Goal: Obtain resource: Download file/media

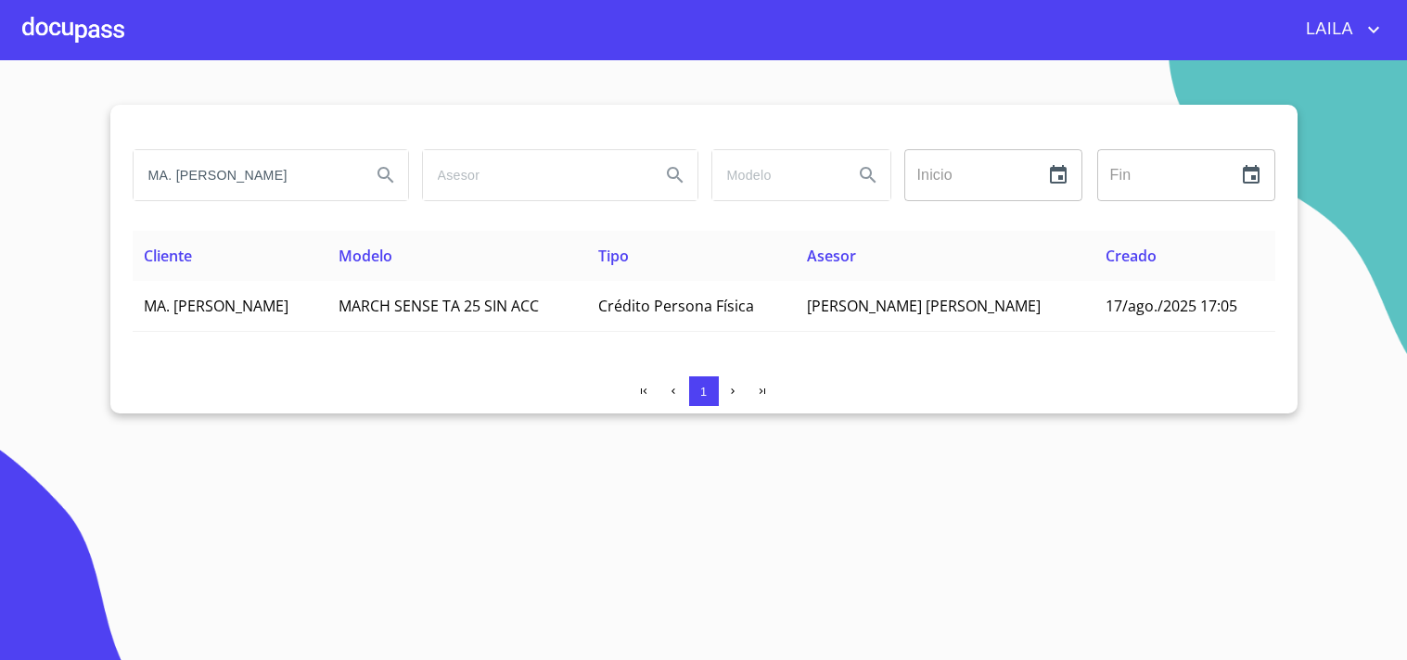
click at [281, 185] on input "MA. [PERSON_NAME]" at bounding box center [245, 175] width 223 height 50
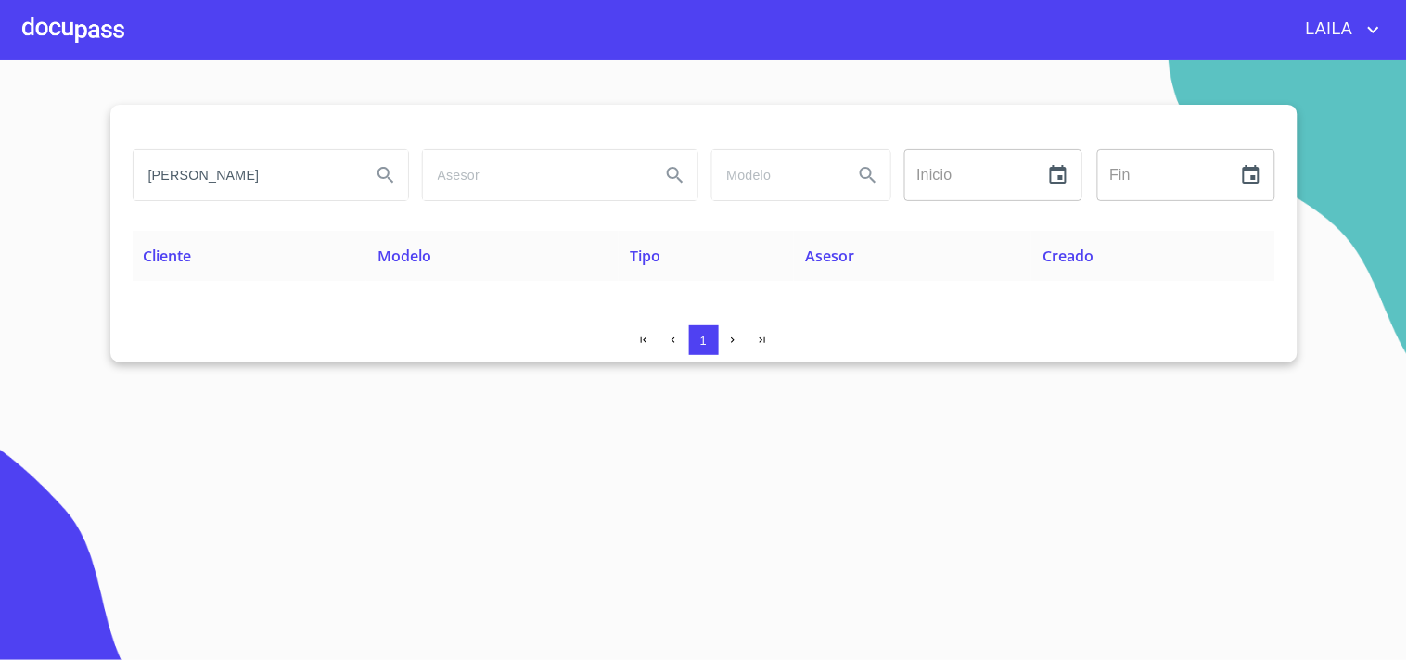
click at [239, 186] on input "[PERSON_NAME]" at bounding box center [245, 175] width 223 height 50
type input "[PERSON_NAME]"
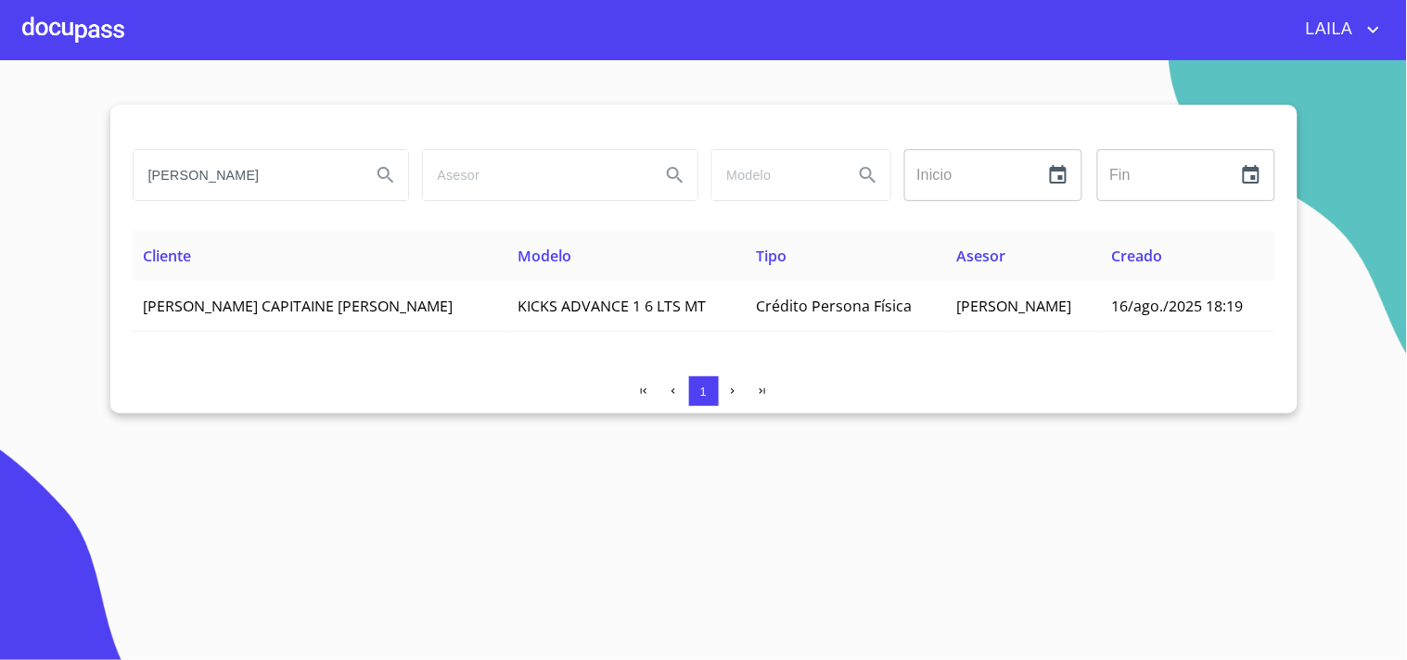
scroll to position [0, 0]
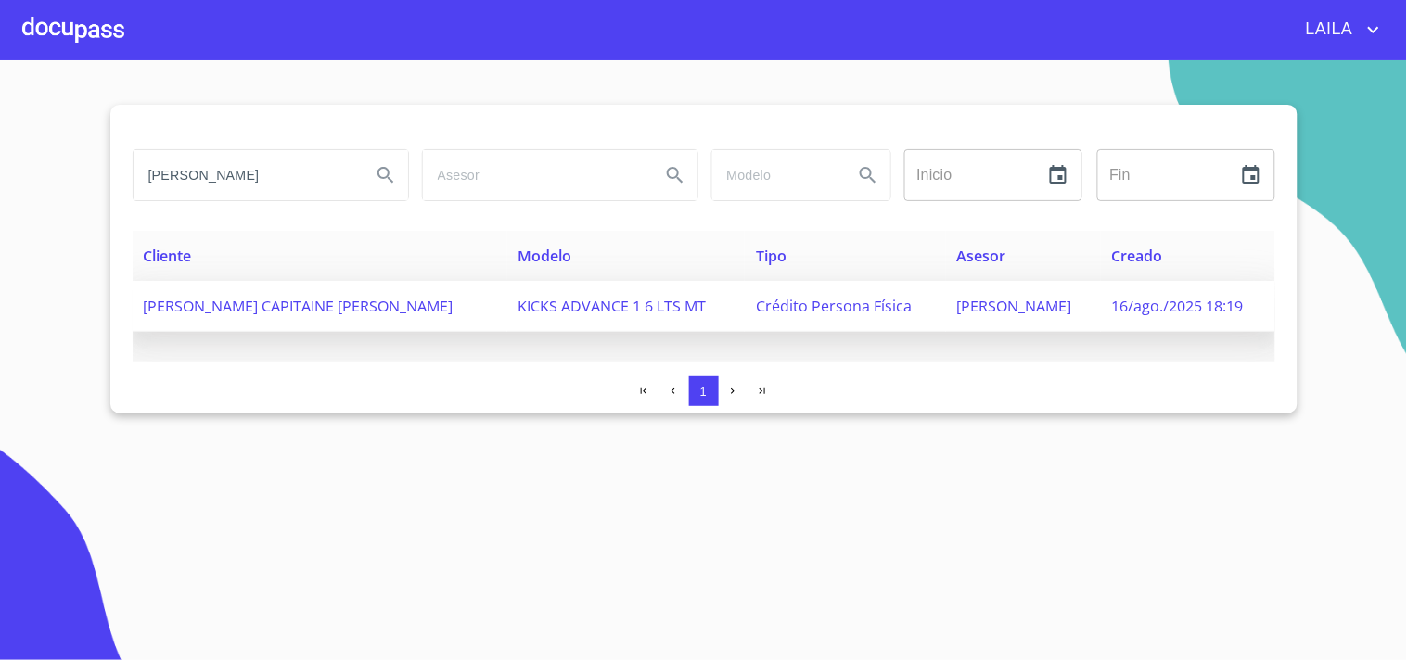
click at [313, 310] on span "[PERSON_NAME] CAPITAINE [PERSON_NAME]" at bounding box center [299, 306] width 310 height 20
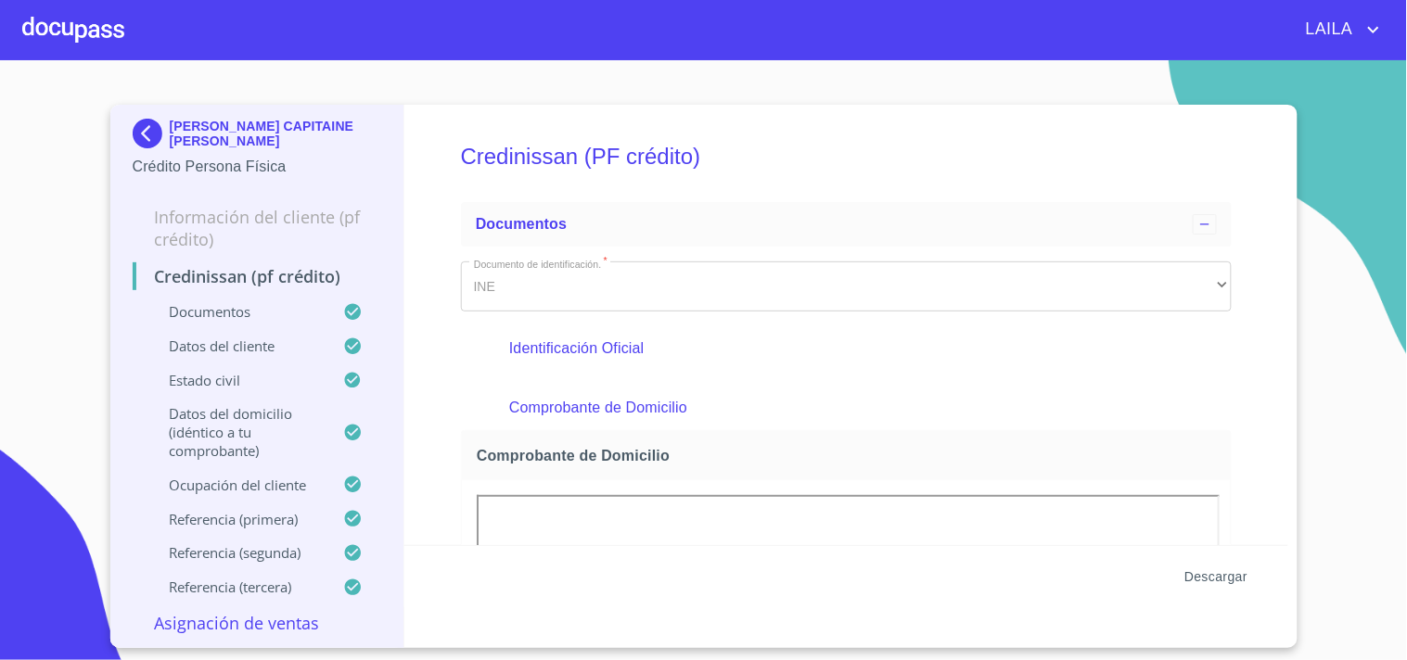
click at [1227, 578] on span "Descargar" at bounding box center [1215, 577] width 63 height 23
